Goal: Task Accomplishment & Management: Manage account settings

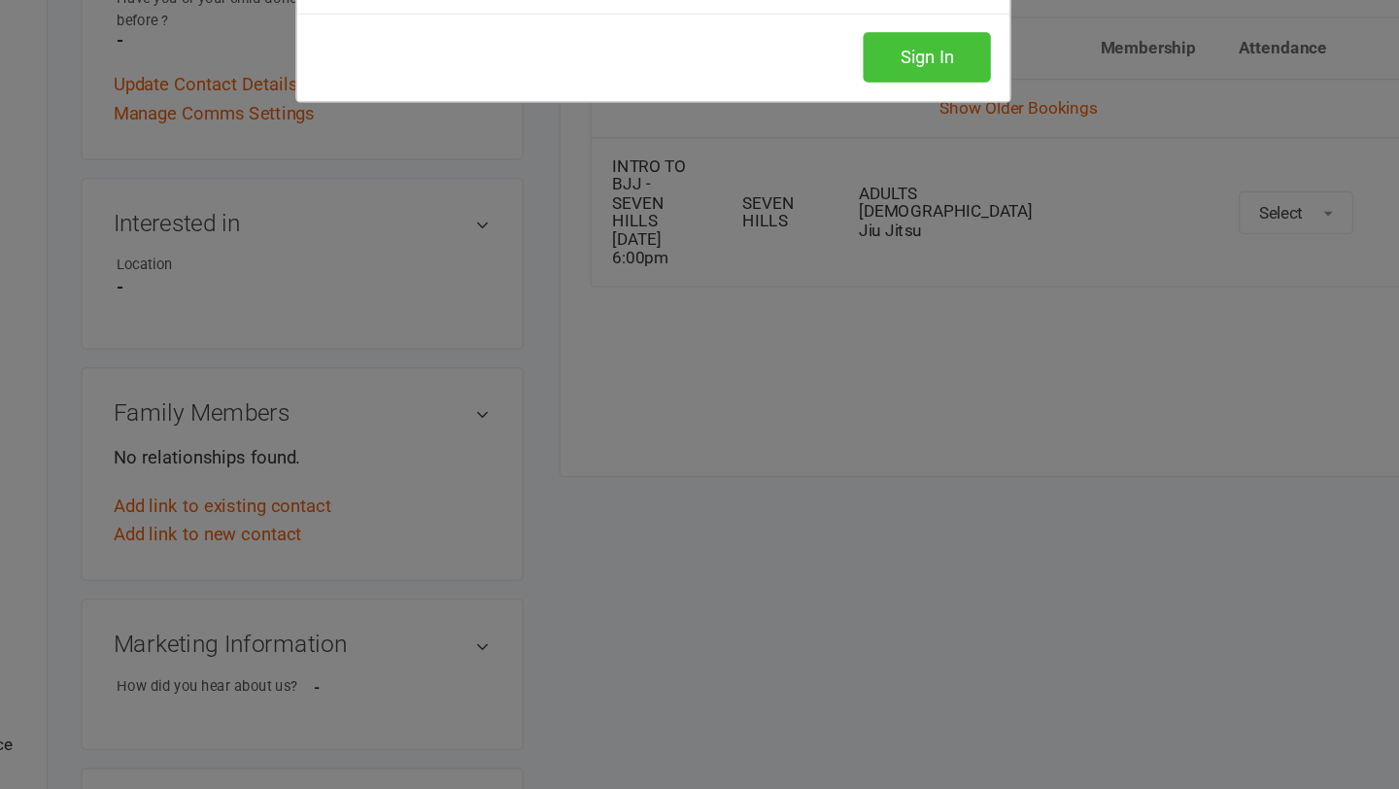
click at [914, 207] on button "Sign In" at bounding box center [922, 192] width 104 height 41
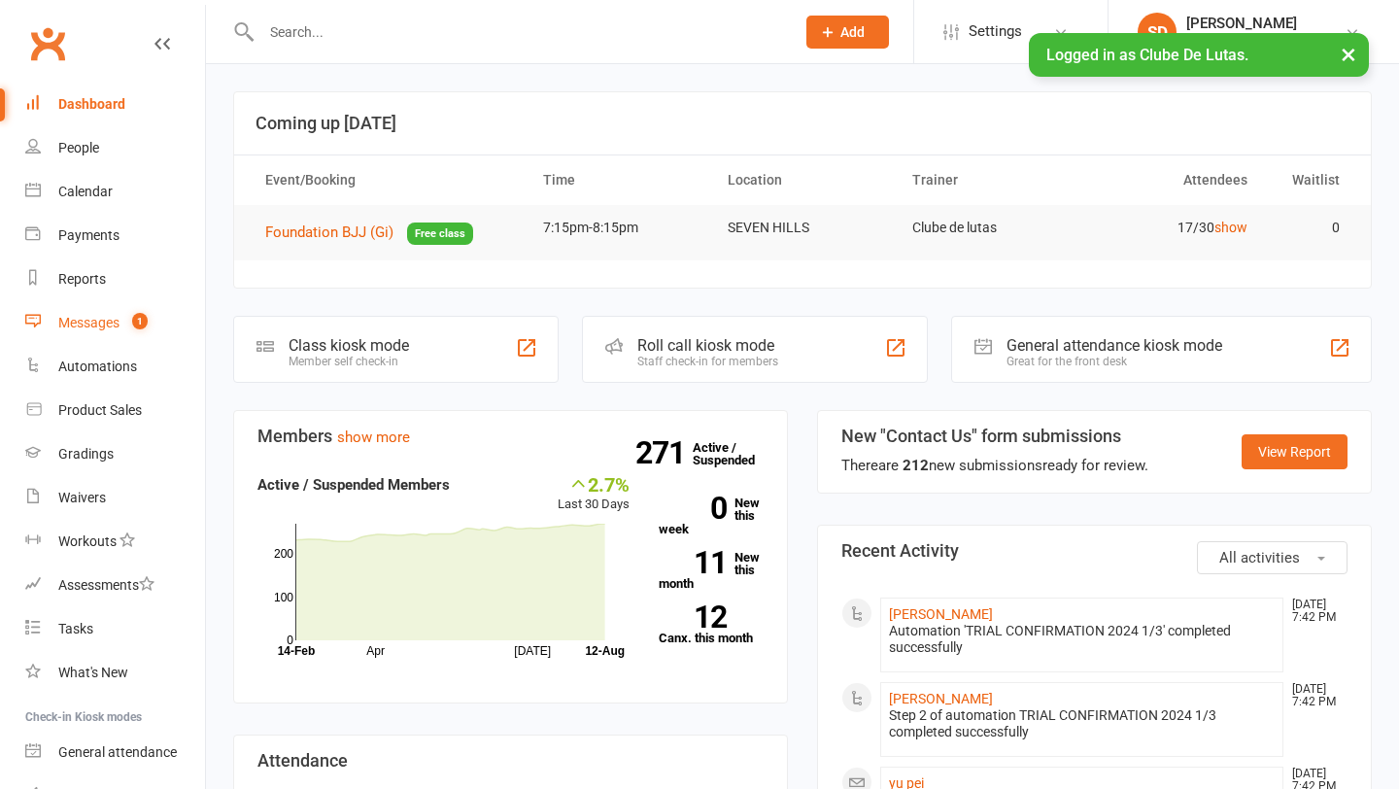
click at [109, 324] on div "Messages" at bounding box center [88, 323] width 61 height 16
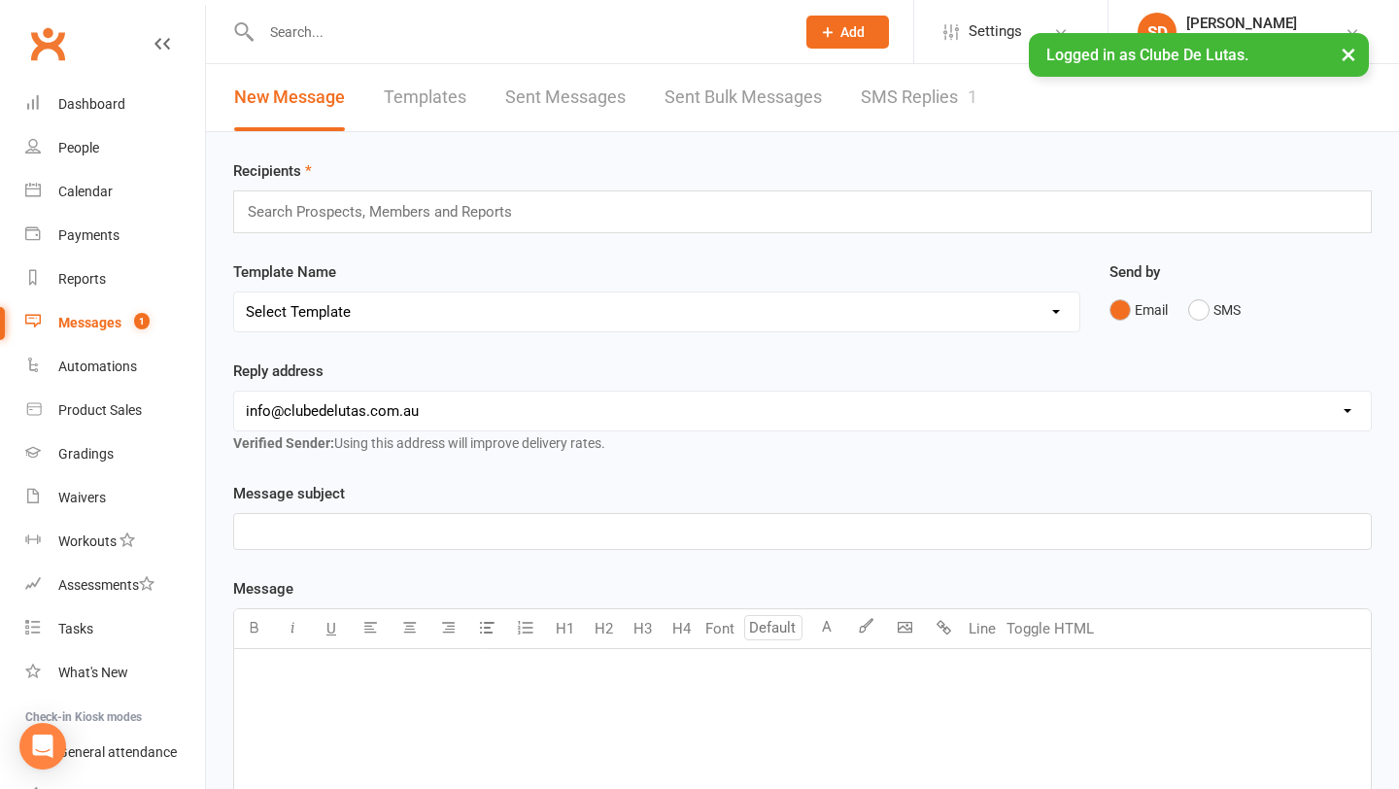
click at [886, 115] on link "SMS Replies 1" at bounding box center [919, 97] width 117 height 67
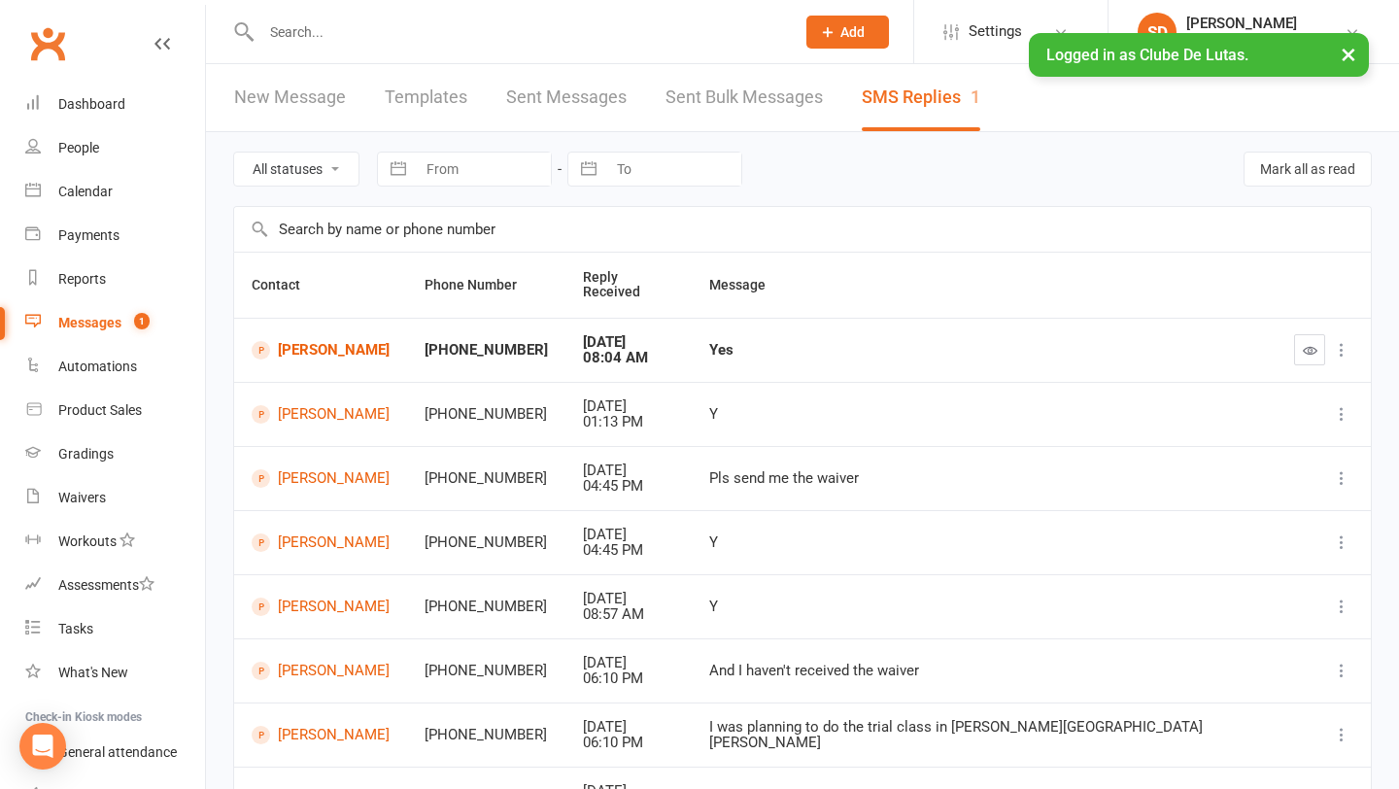
click at [1352, 61] on button "×" at bounding box center [1348, 54] width 35 height 42
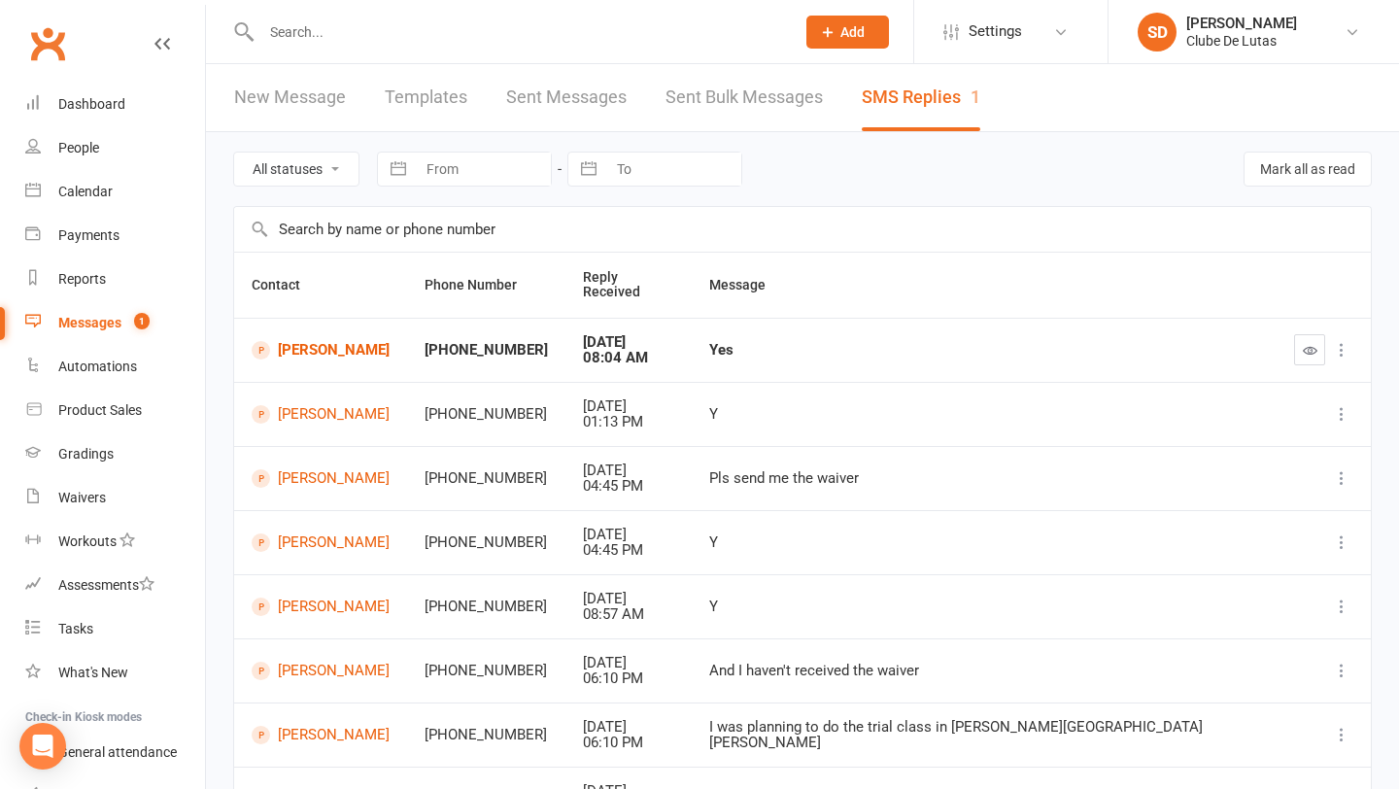
click at [1325, 55] on li "SD Siobhan Duffy Clube De Lutas Signed in as: Clube De Lutas Switch to: Clube D…" at bounding box center [1252, 31] width 291 height 63
click at [1332, 32] on link "SD Siobhan Duffy Clube De Lutas" at bounding box center [1253, 32] width 232 height 39
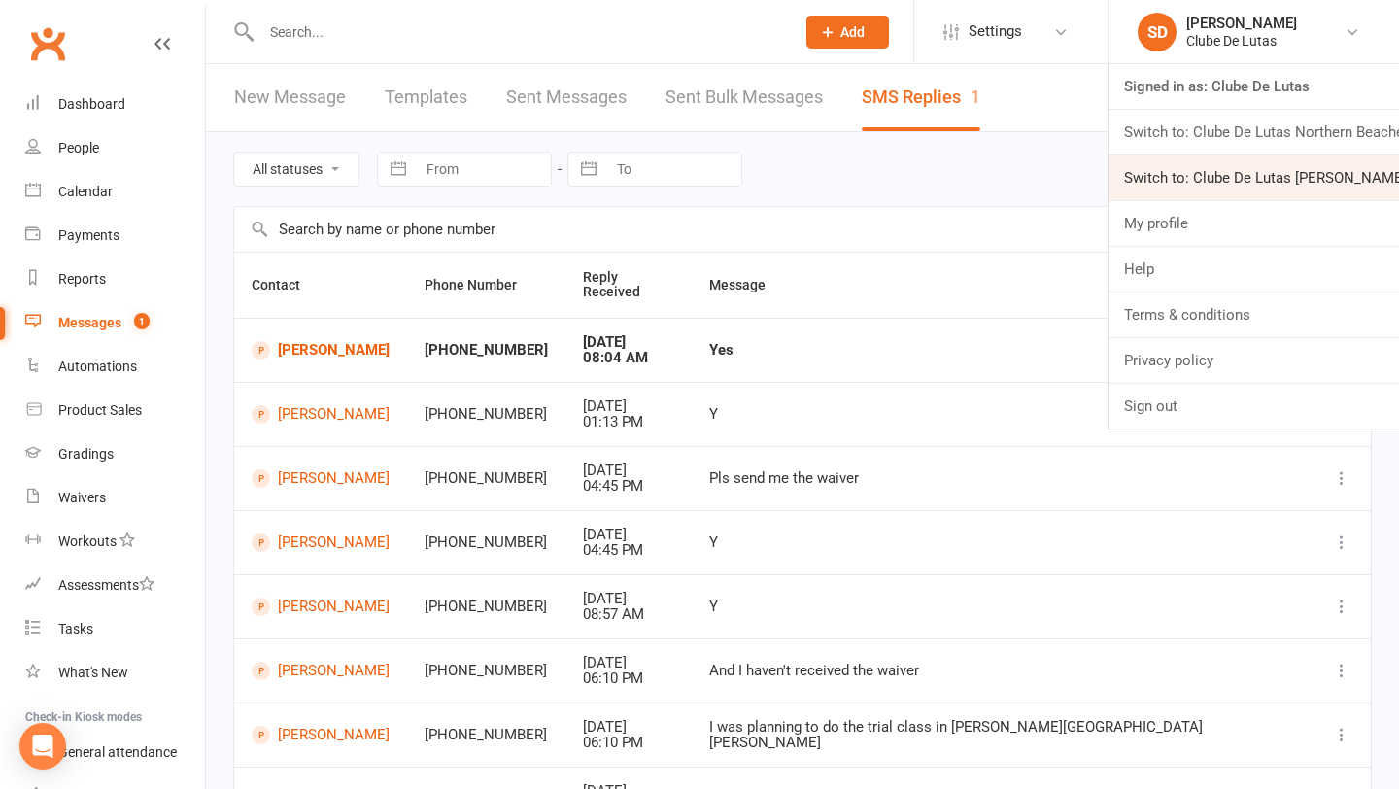
click at [1298, 185] on link "Switch to: Clube De Lutas Rouse Hill" at bounding box center [1253, 177] width 290 height 45
